Goal: Task Accomplishment & Management: Complete application form

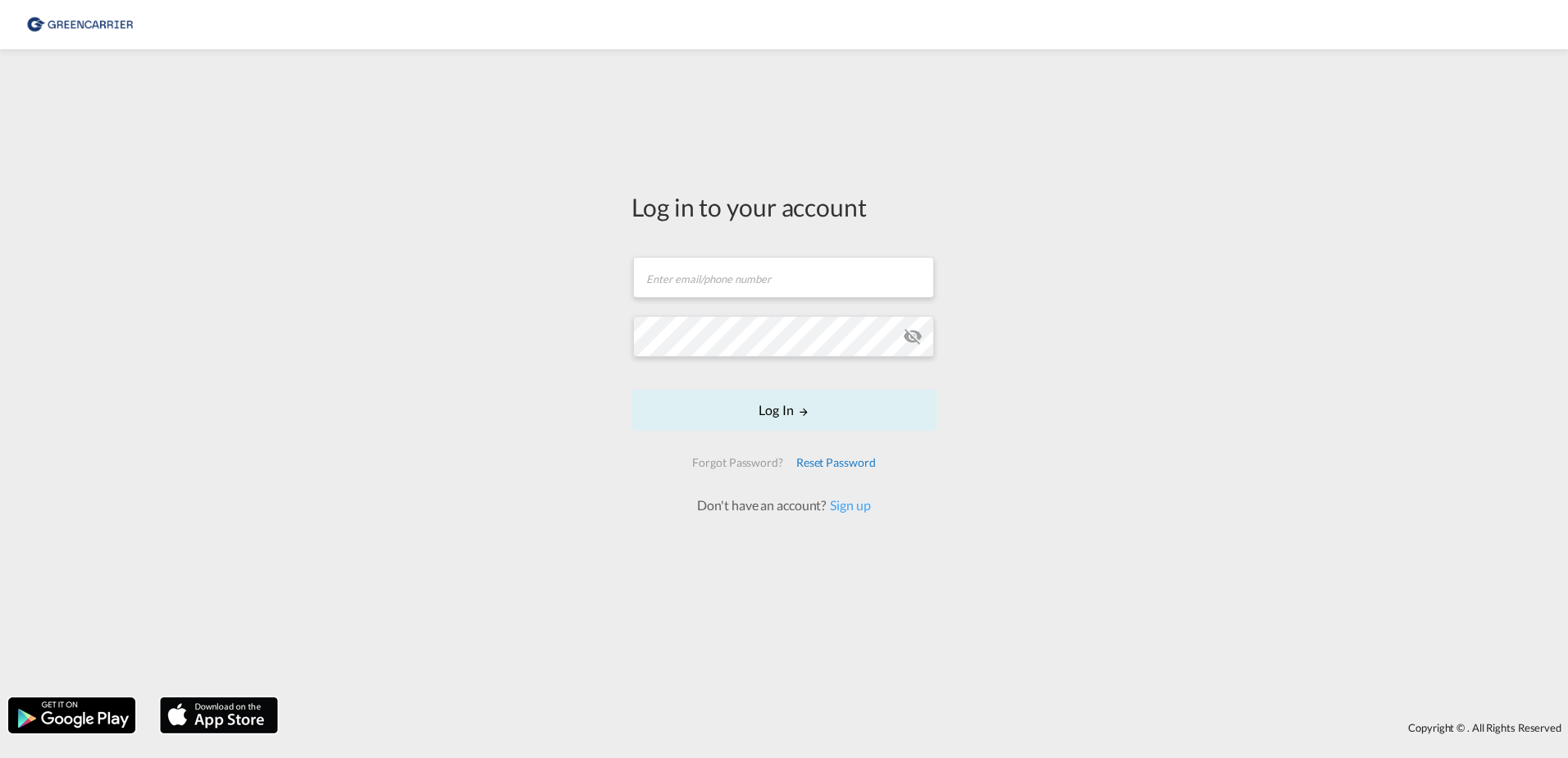
click at [848, 477] on div "Reset Password" at bounding box center [836, 462] width 93 height 29
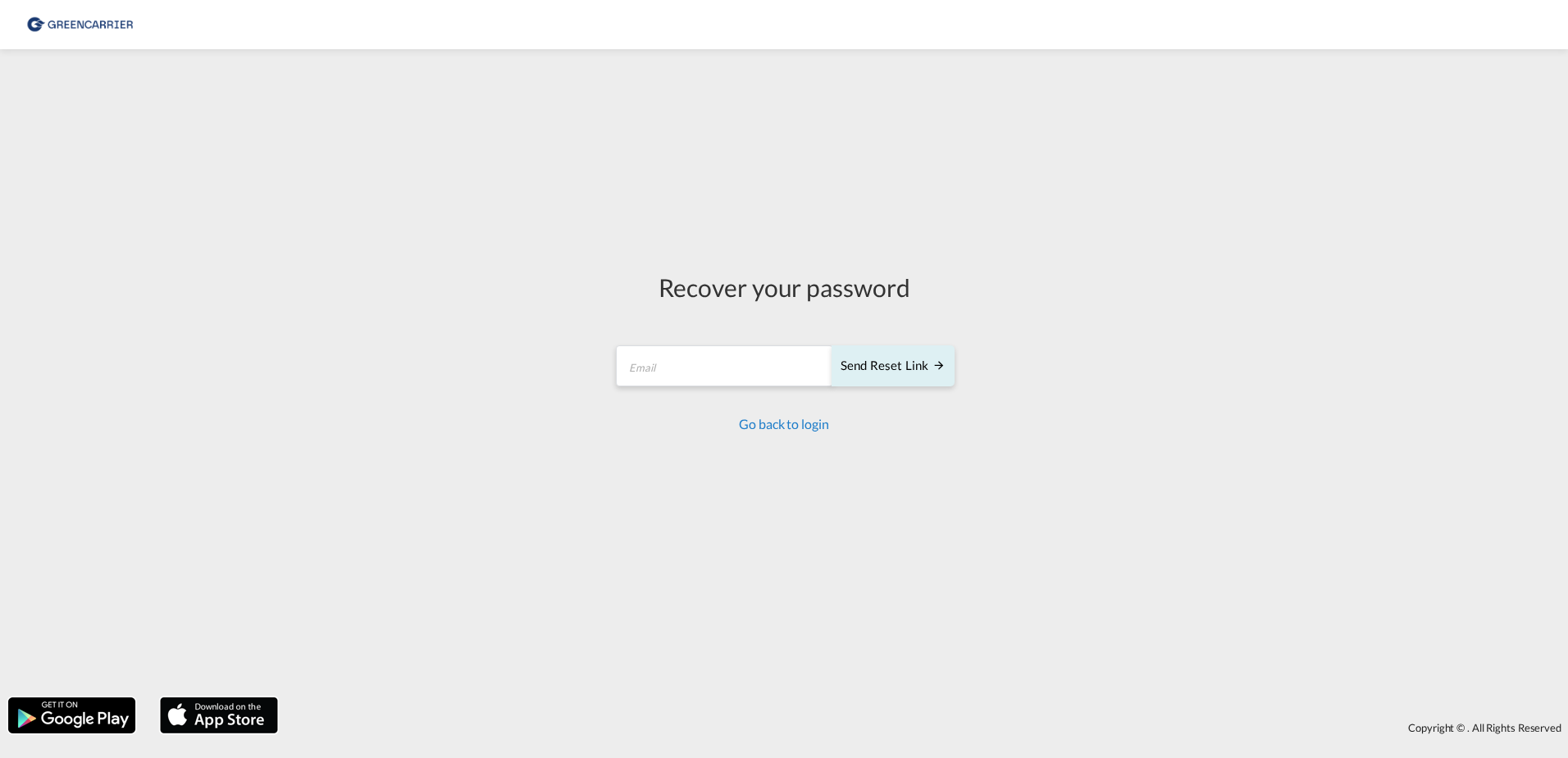
click at [773, 427] on link "Go back to login" at bounding box center [784, 423] width 90 height 16
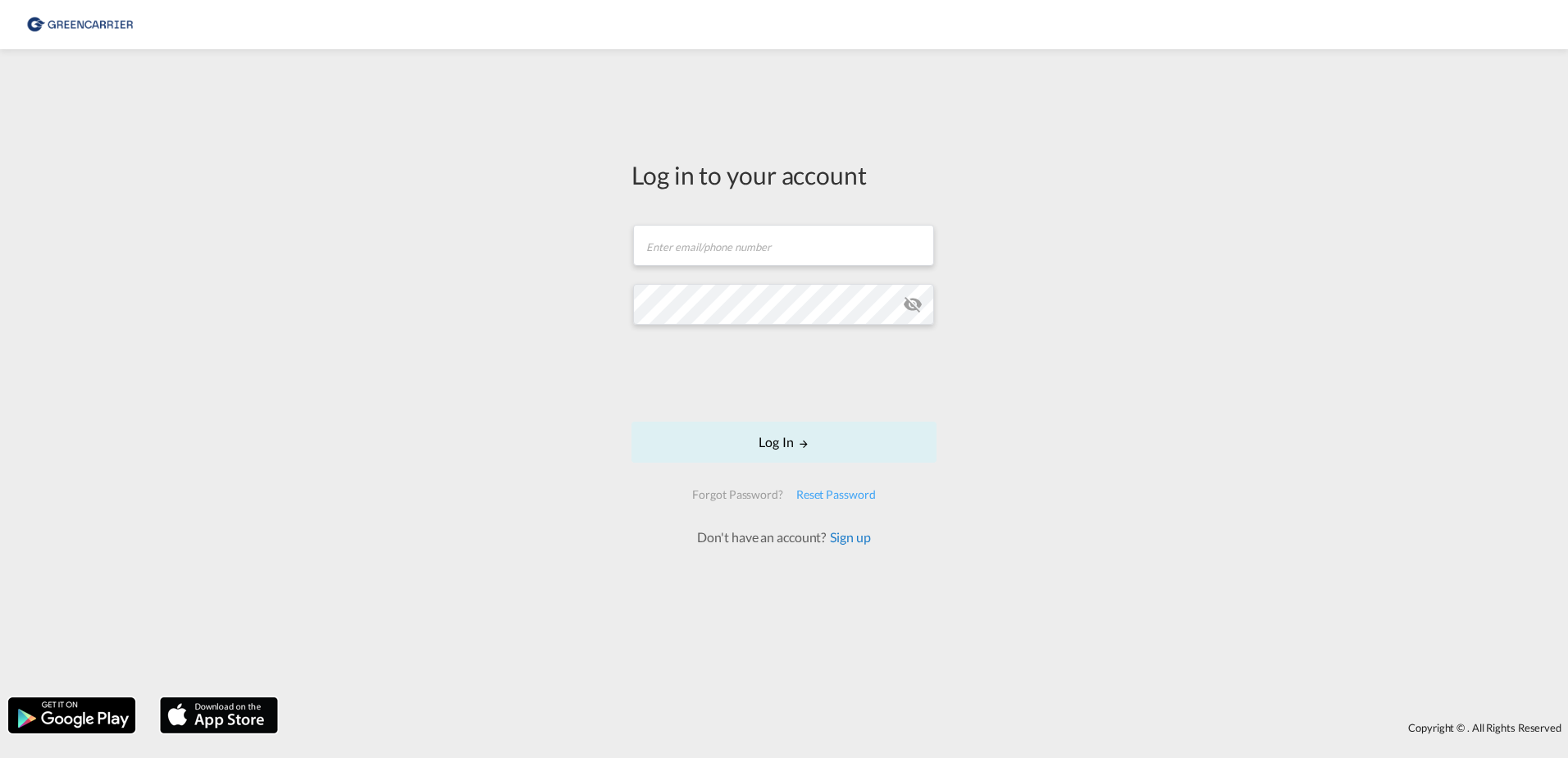
click at [859, 541] on link "Sign up" at bounding box center [847, 537] width 44 height 16
